Goal: Information Seeking & Learning: Learn about a topic

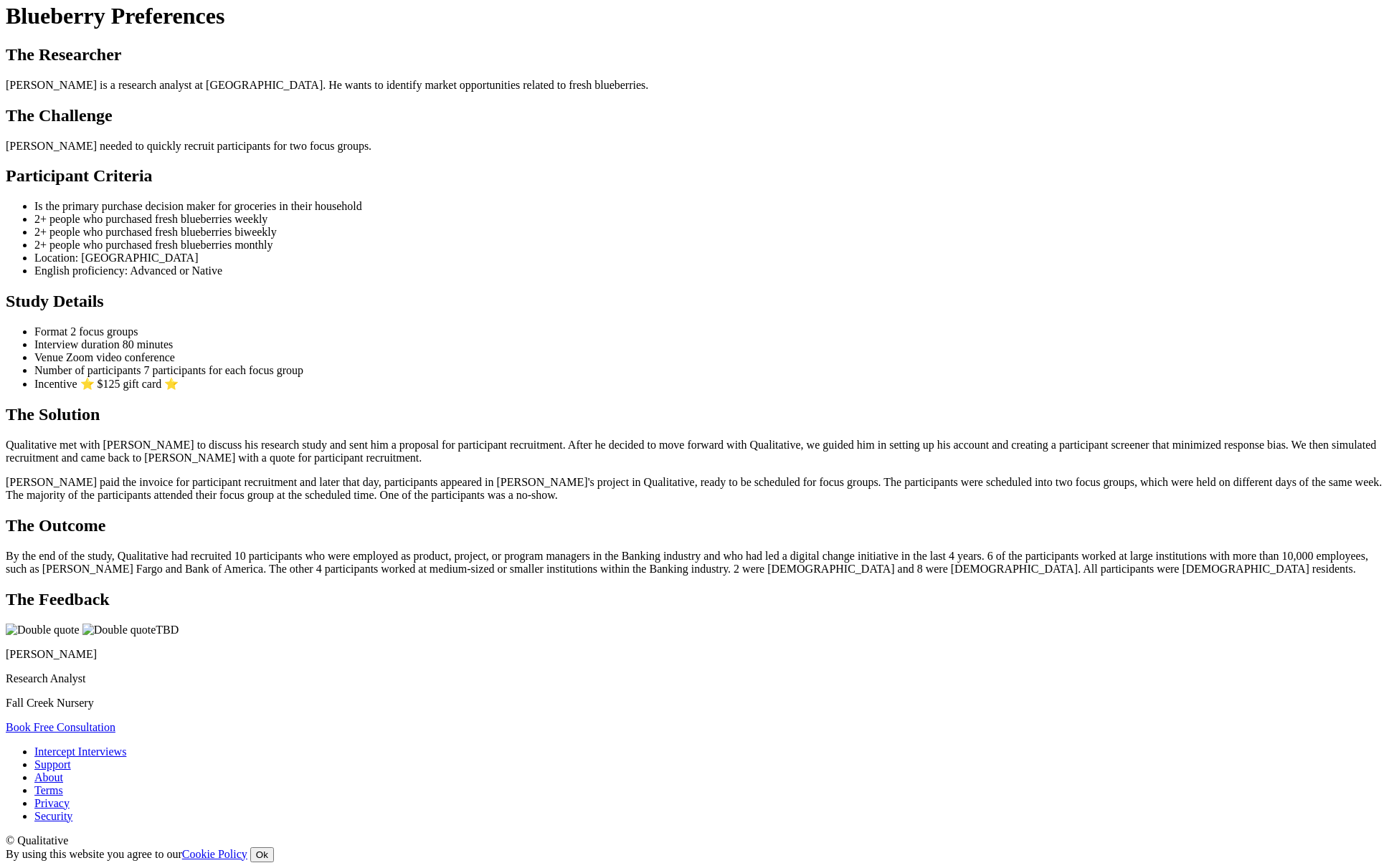
scroll to position [655, 0]
click at [362, 410] on h2 "The Solution" at bounding box center [695, 415] width 1378 height 19
click at [1098, 458] on ui-view "Case Study Blueberry Preferences The Researcher Ben is a research analyst at Fa…" at bounding box center [695, 354] width 1378 height 758
click at [849, 471] on ui-view "Case Study Blueberry Preferences The Researcher Ben is a research analyst at Fa…" at bounding box center [695, 354] width 1378 height 758
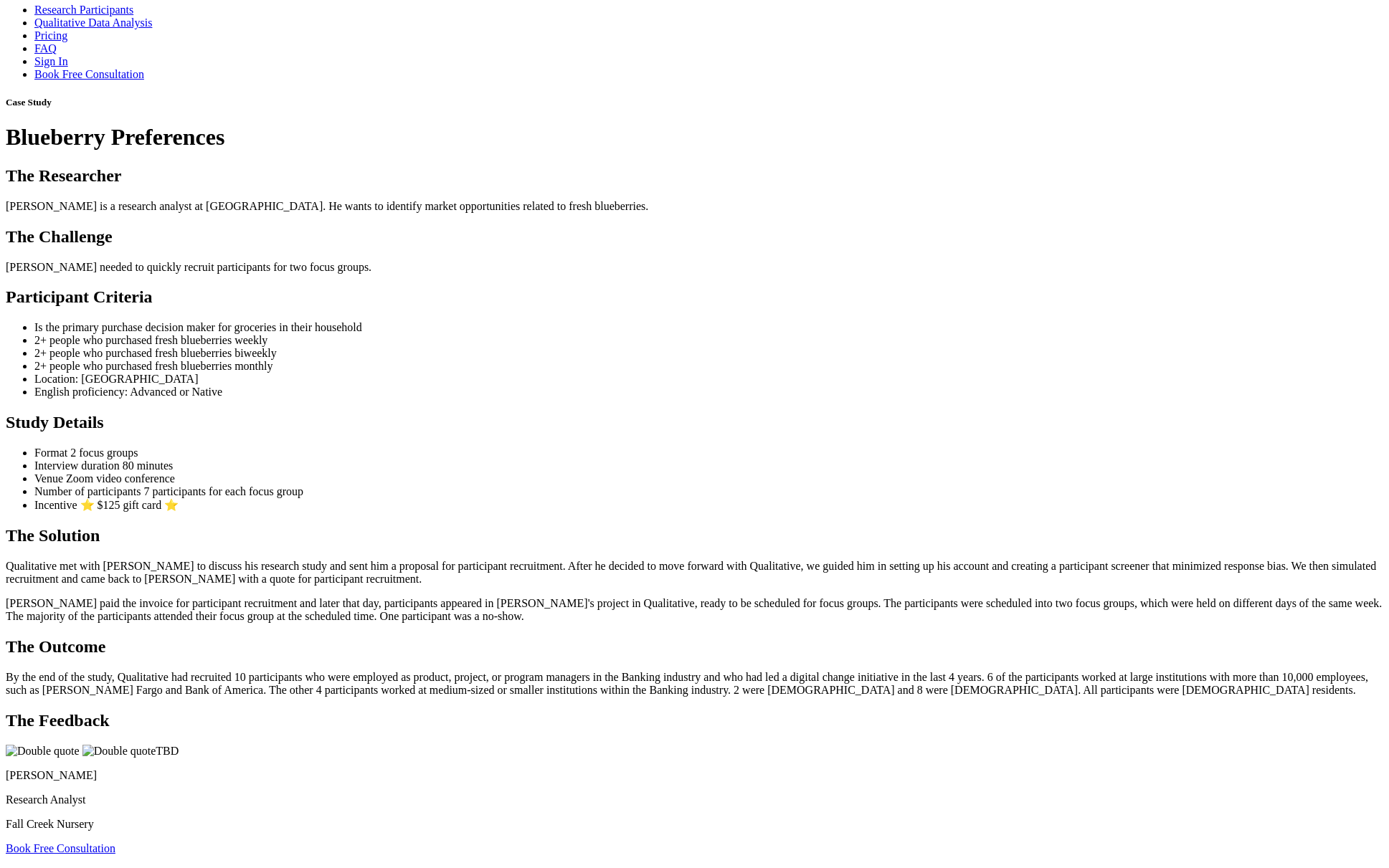
scroll to position [0, 0]
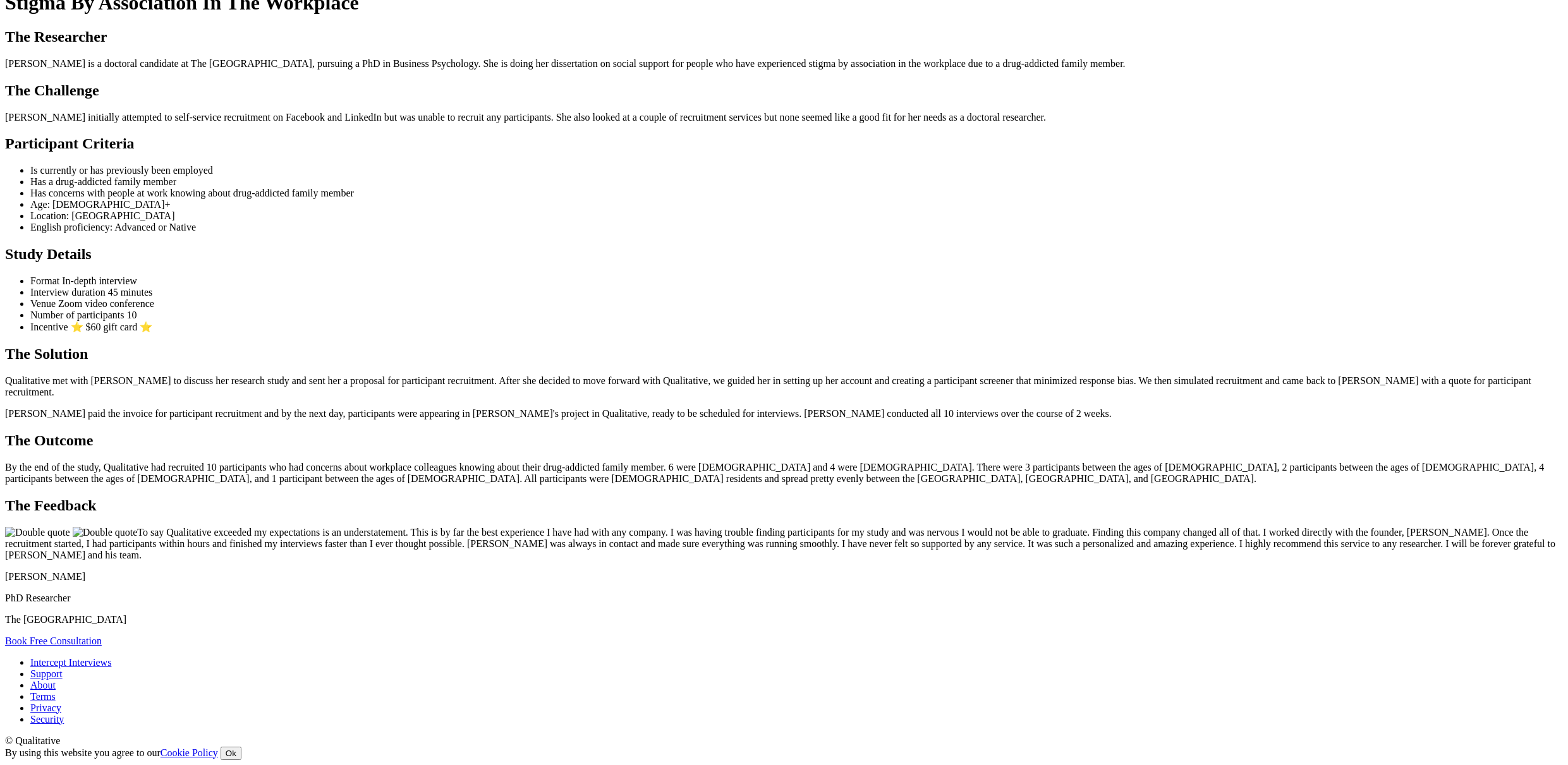
scroll to position [914, 0]
click at [760, 461] on p "By the end of the study, Qualitative had recruited 10 participants who had conc…" at bounding box center [784, 472] width 1557 height 22
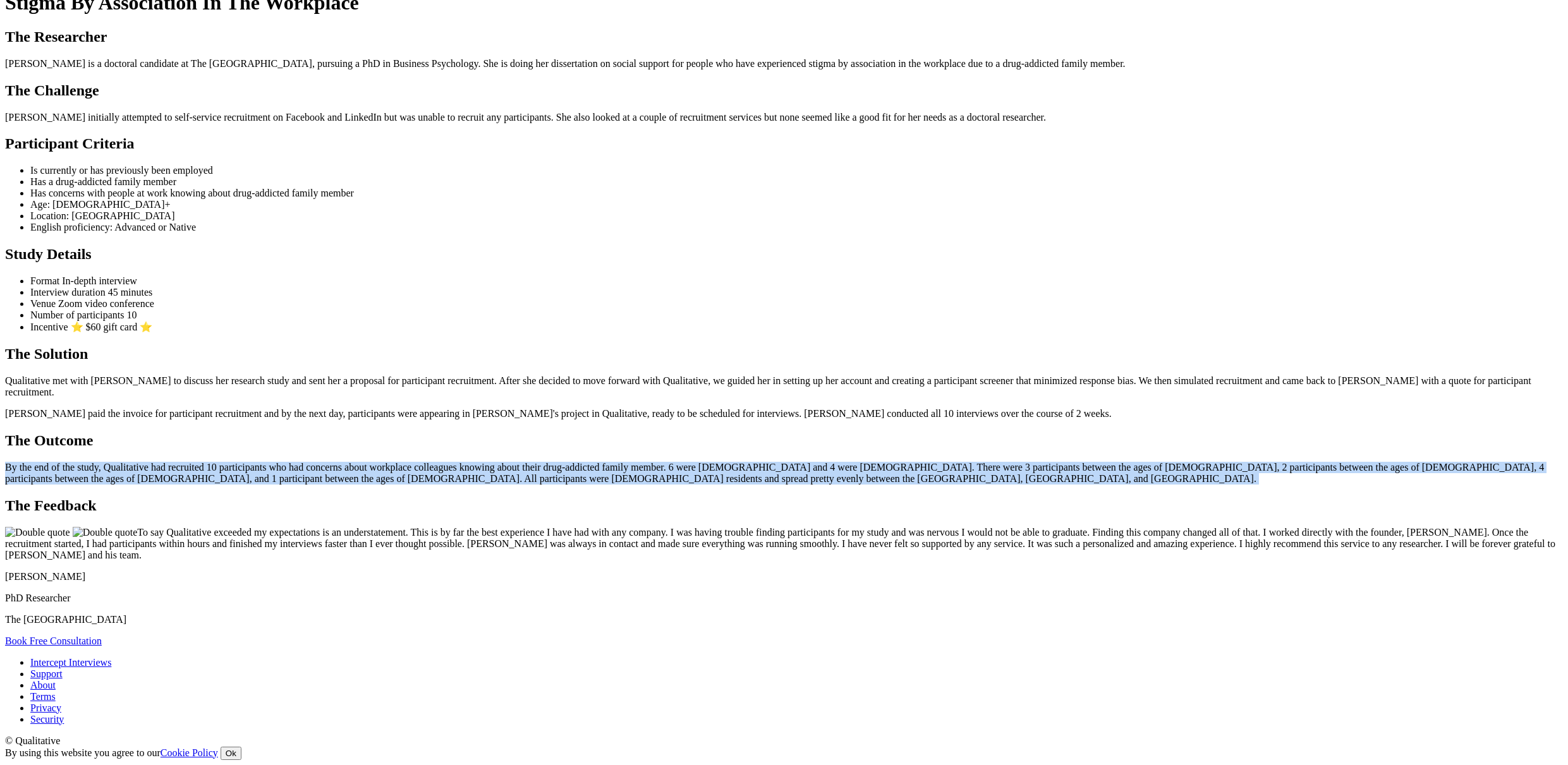
click at [760, 461] on p "By the end of the study, Qualitative had recruited 10 participants who had conc…" at bounding box center [784, 472] width 1557 height 22
copy ui-view "By the end of the study, Qualitative had recruited 10 participants who had conc…"
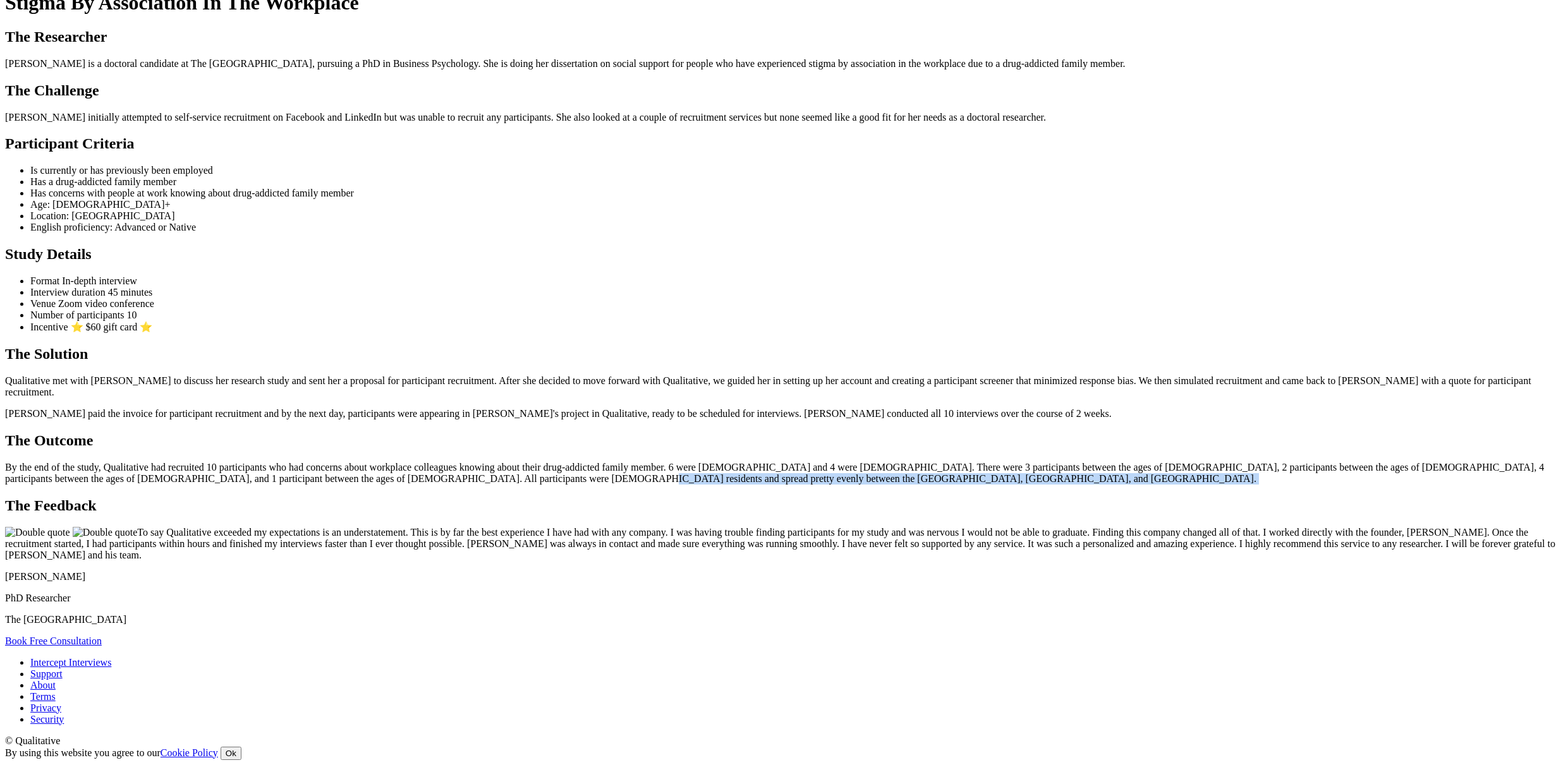
click at [901, 461] on p "By the end of the study, Qualitative had recruited 10 participants who had conc…" at bounding box center [784, 472] width 1557 height 22
drag, startPoint x: 696, startPoint y: 322, endPoint x: 853, endPoint y: 323, distance: 157.0
click at [853, 461] on p "By the end of the study, Qualitative had recruited 10 participants who had conc…" at bounding box center [784, 472] width 1557 height 22
copy p "6 were female and 4 were male."
click at [840, 461] on p "By the end of the study, Qualitative had recruited 10 participants who had conc…" at bounding box center [784, 472] width 1557 height 22
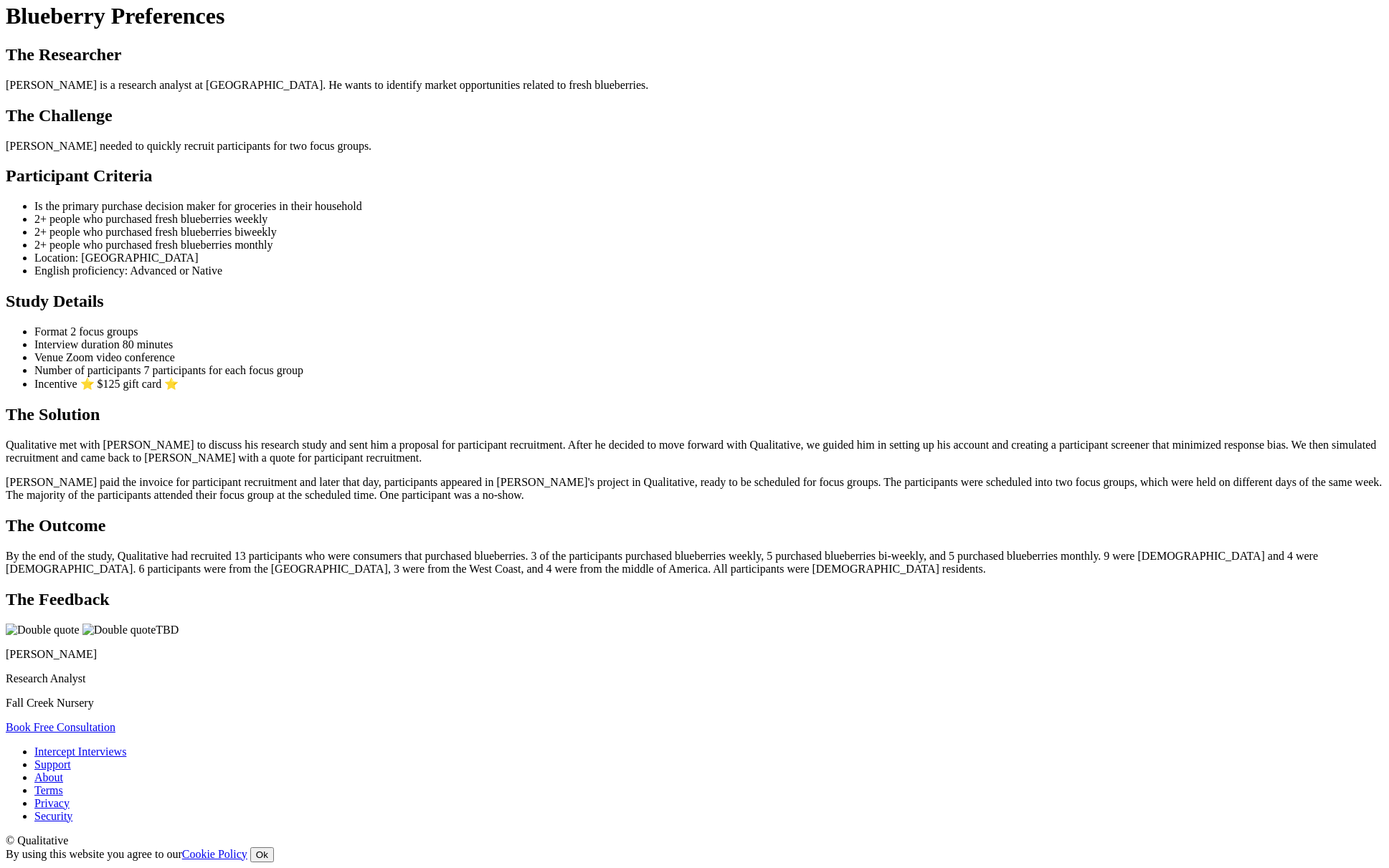
scroll to position [1039, 0]
click at [520, 550] on p "By the end of the study, Qualitative had recruited 13 participants who were con…" at bounding box center [695, 562] width 1378 height 25
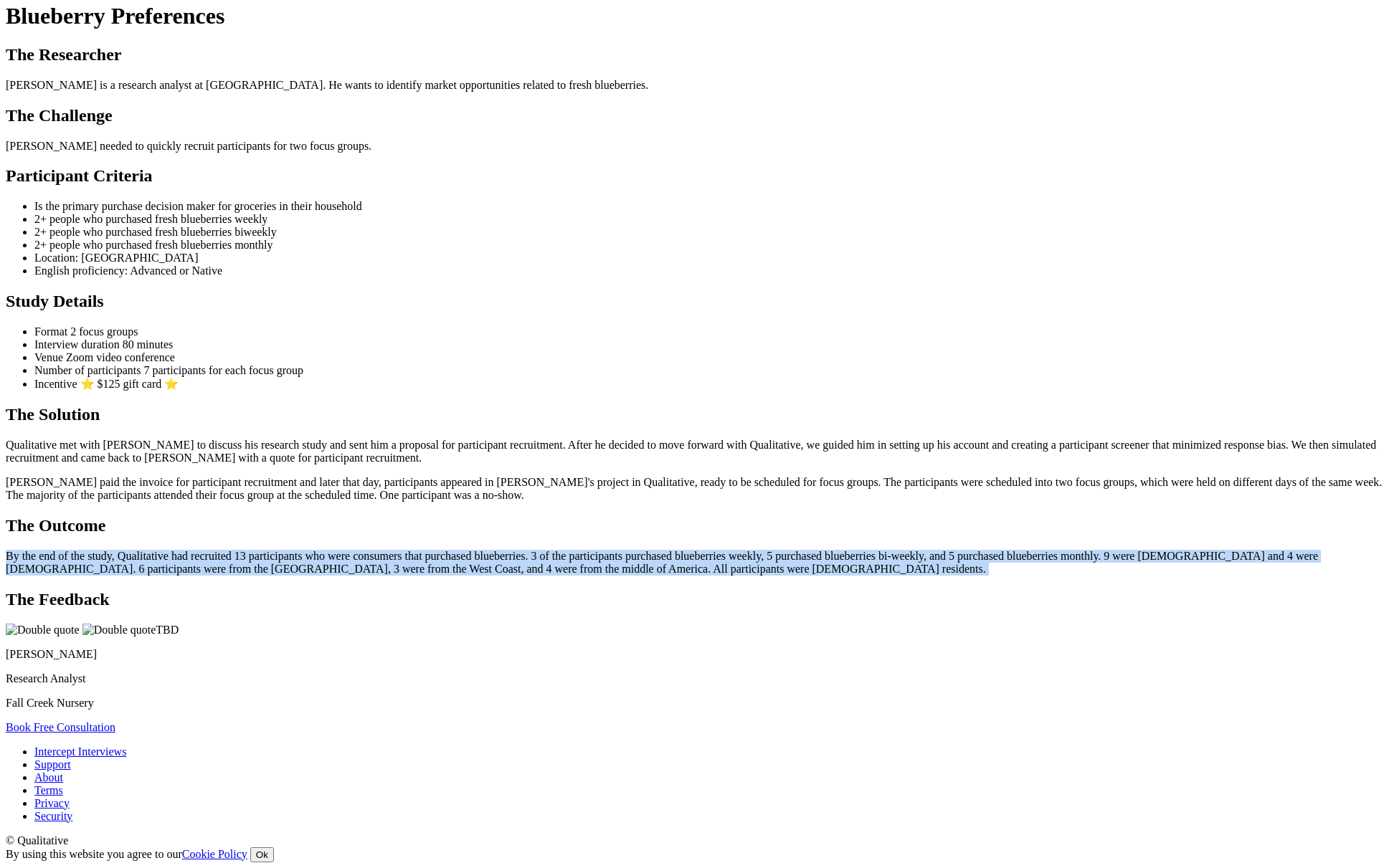
click at [520, 550] on p "By the end of the study, Qualitative had recruited 13 participants who were con…" at bounding box center [695, 562] width 1378 height 25
copy ui-view "By the end of the study, Qualitative had recruited 13 participants who were con…"
click at [476, 550] on p "By the end of the study, Qualitative had recruited 13 participants who were con…" at bounding box center [695, 562] width 1378 height 25
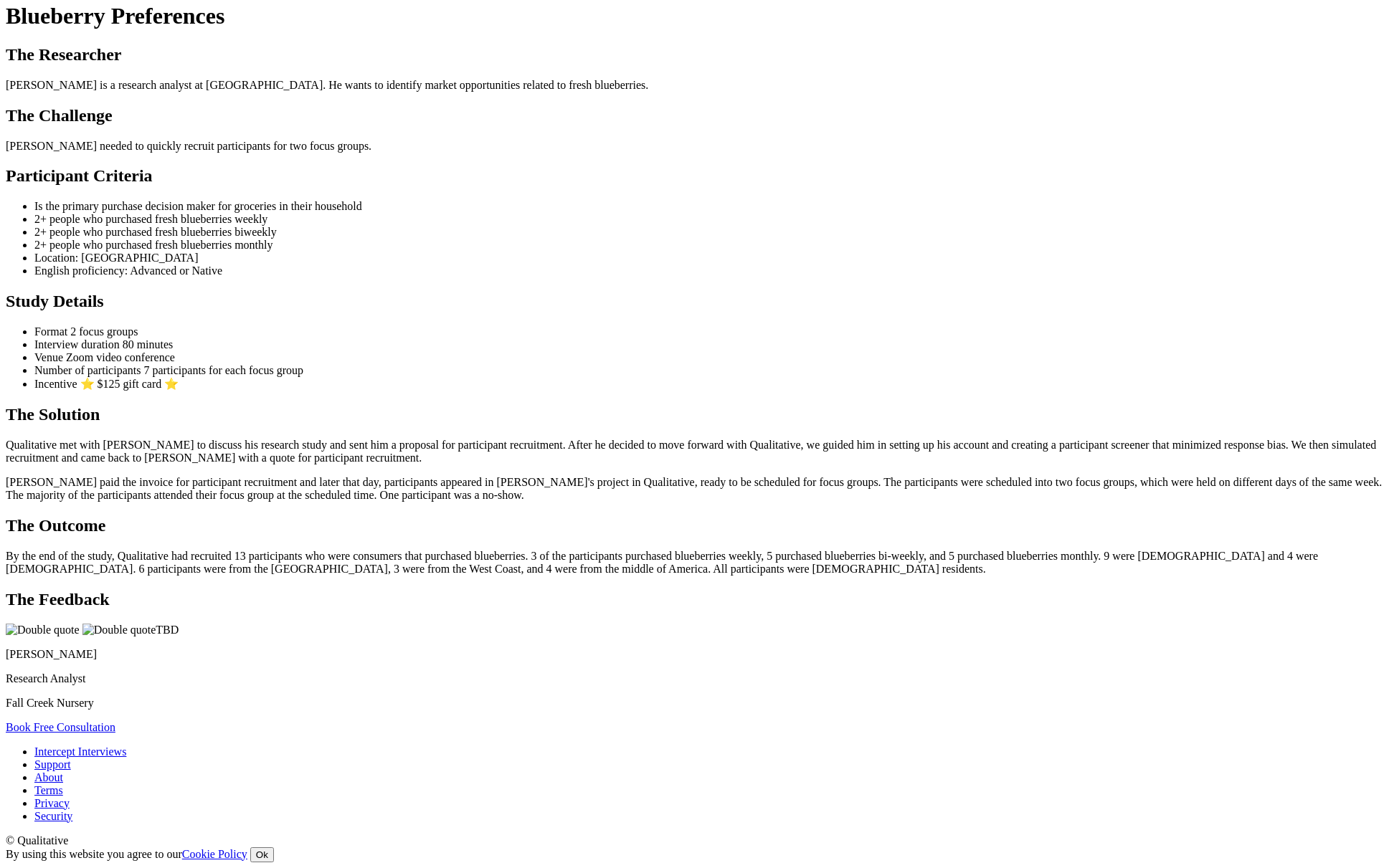
scroll to position [249, 0]
